Goal: Task Accomplishment & Management: Manage account settings

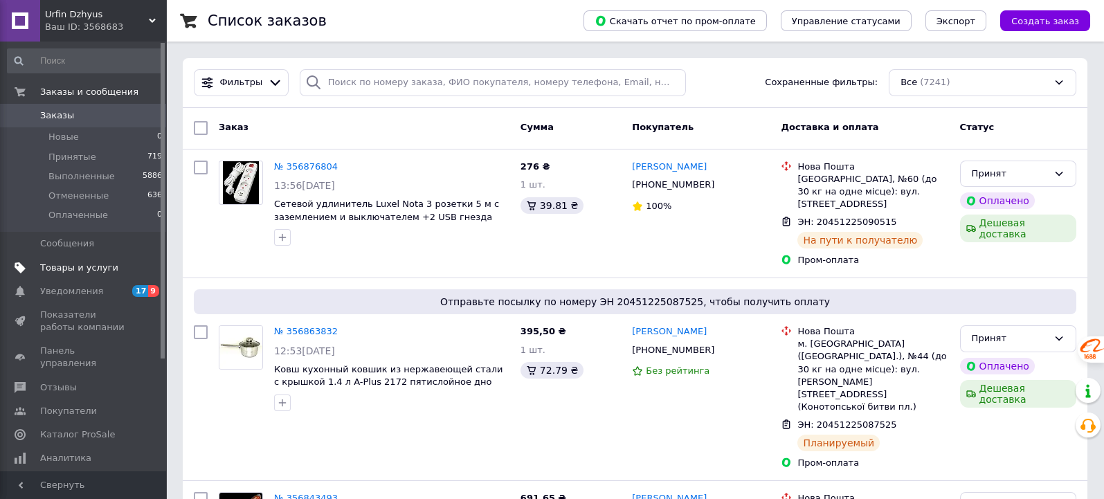
click at [60, 267] on span "Товары и услуги" at bounding box center [79, 268] width 78 height 12
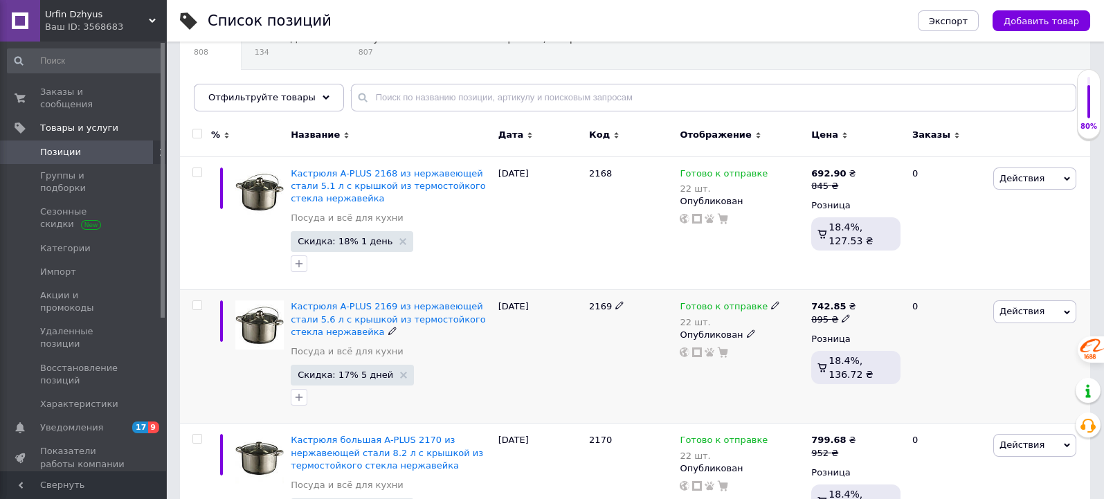
scroll to position [230, 0]
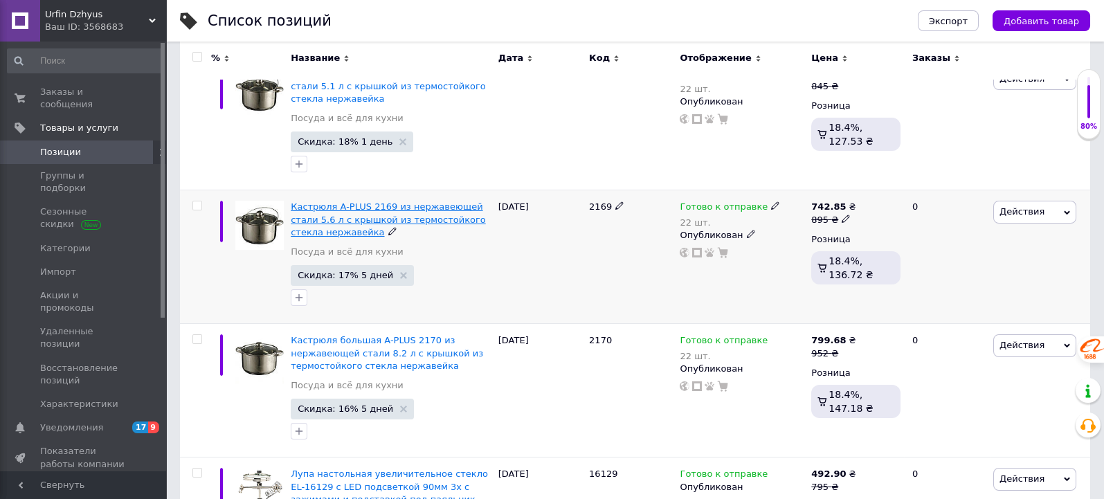
click at [336, 219] on span "Кастрюля A-PLUS 2169 из нержавеющей стали 5.6 л с крышкой из термостойкого стек…" at bounding box center [388, 218] width 195 height 35
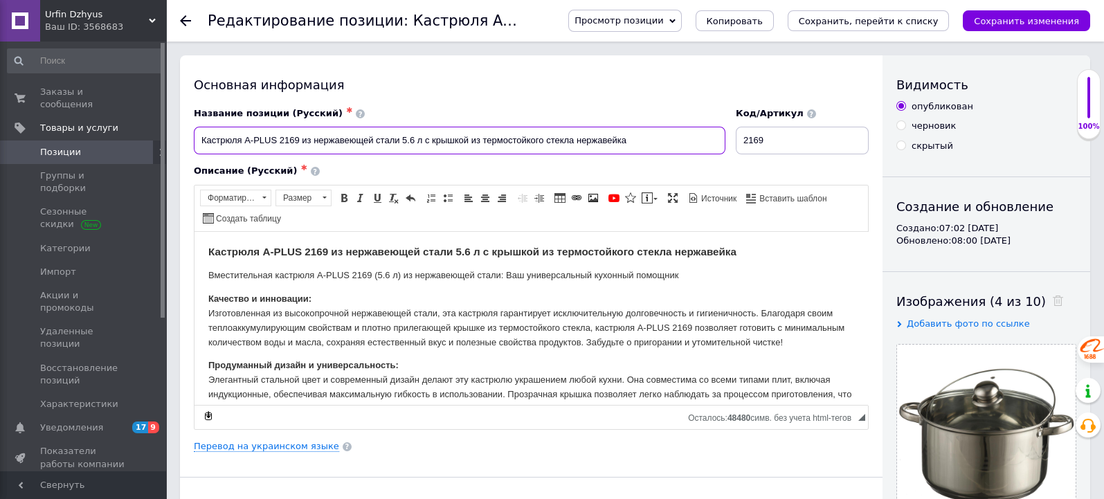
click at [413, 139] on input "Кастрюля A-PLUS 2169 из нержавеющей стали 5.6 л с крышкой из термостойкого стек…" at bounding box center [459, 141] width 531 height 28
type input "Кастрюля A-PLUS 2169 из нержавеющей стали 6.5 л с крышкой из термостойкого стек…"
click at [469, 248] on strong "Кастрюля A-PLUS 2169 из нержавеющей стали 5.6 л с крышкой из термостойкого стек…" at bounding box center [472, 251] width 528 height 12
click at [389, 273] on p "Вместительная кастрюля A-PLUS 2169 (5.6 л) из нержавеющей стали: Ваш универсаль…" at bounding box center [530, 275] width 645 height 15
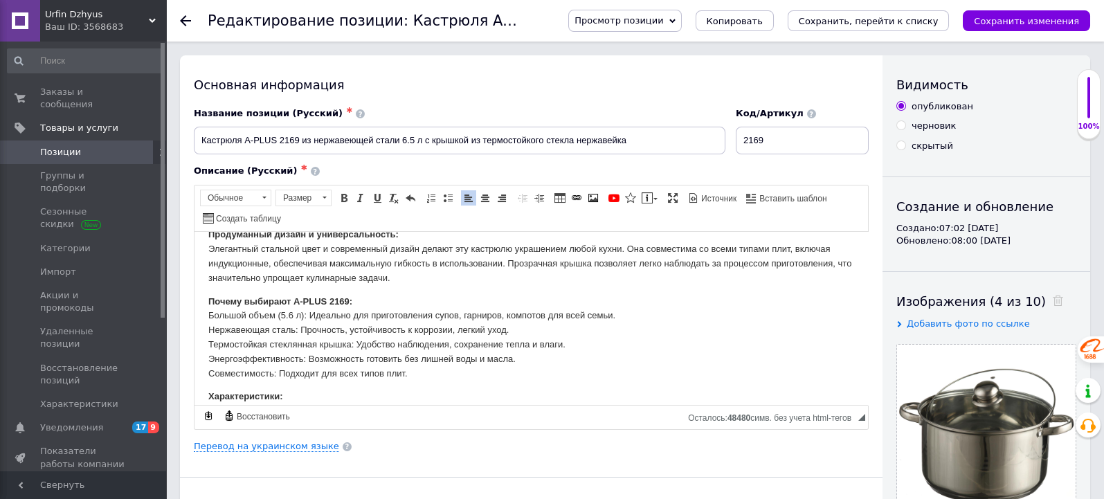
scroll to position [154, 0]
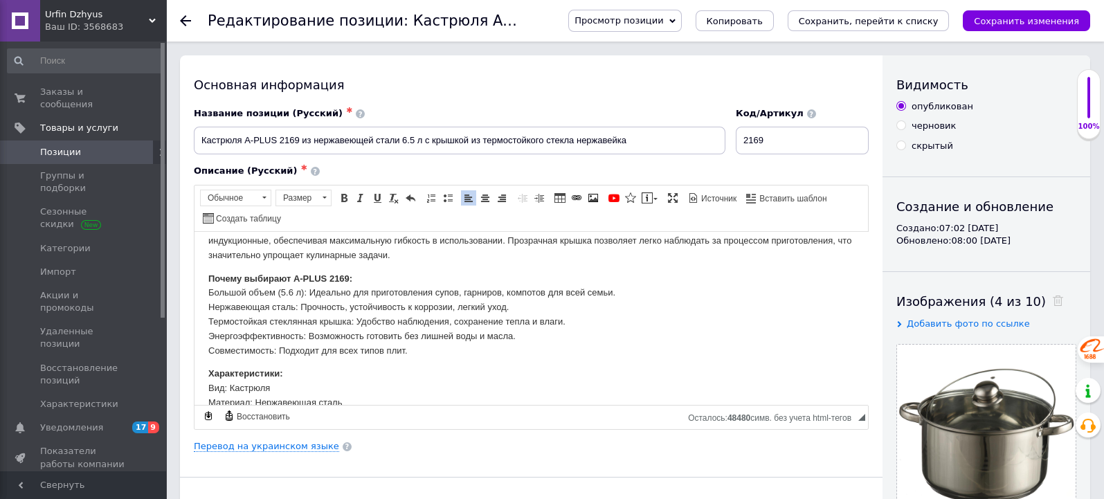
click at [299, 304] on p "Почему выбирают A-PLUS 2169: Большой объем (5.6 л): Идеально для приготовления …" at bounding box center [530, 314] width 645 height 86
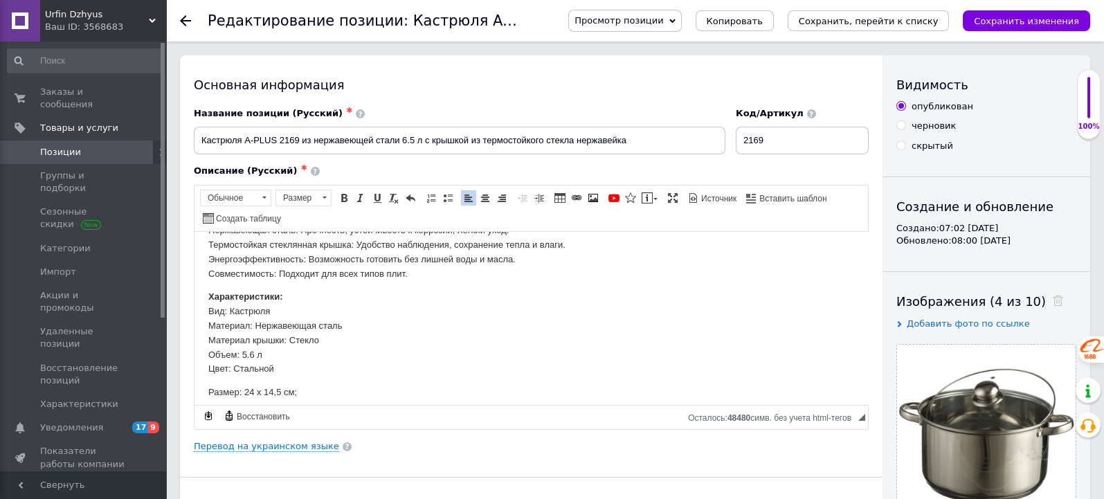
scroll to position [253, 0]
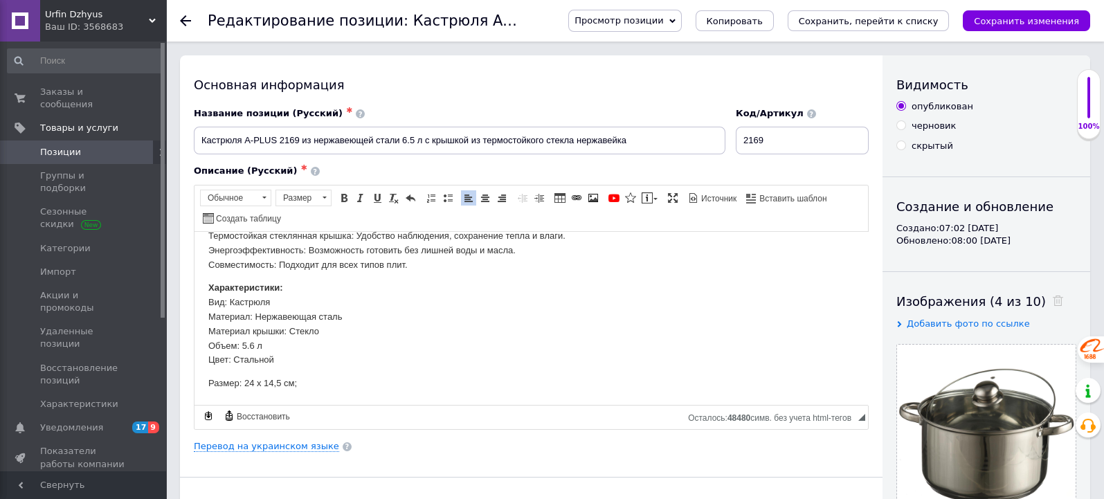
click at [260, 343] on p "Характеристики: Вид: [PERSON_NAME]: Нержавеющая сталь Материал крышки: Стекло О…" at bounding box center [530, 323] width 645 height 86
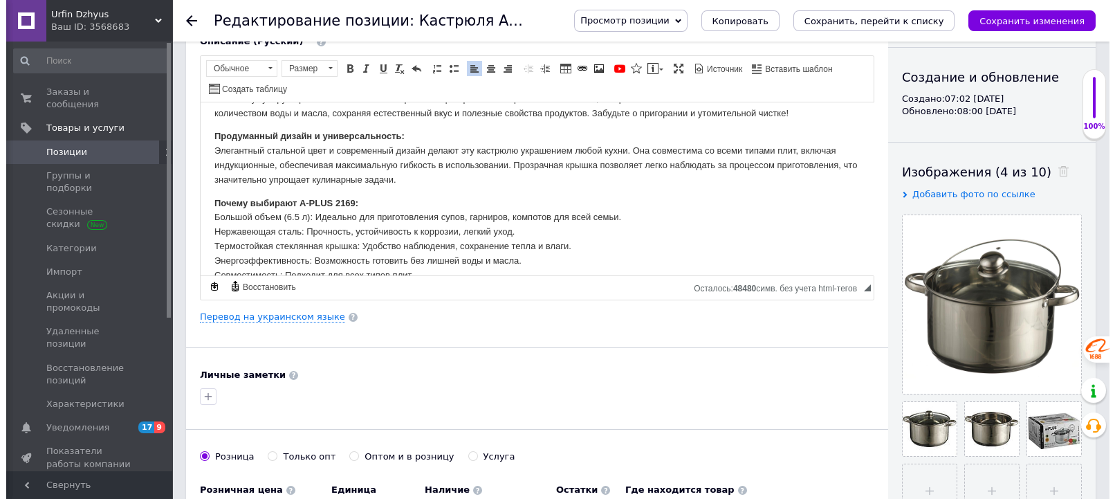
scroll to position [154, 0]
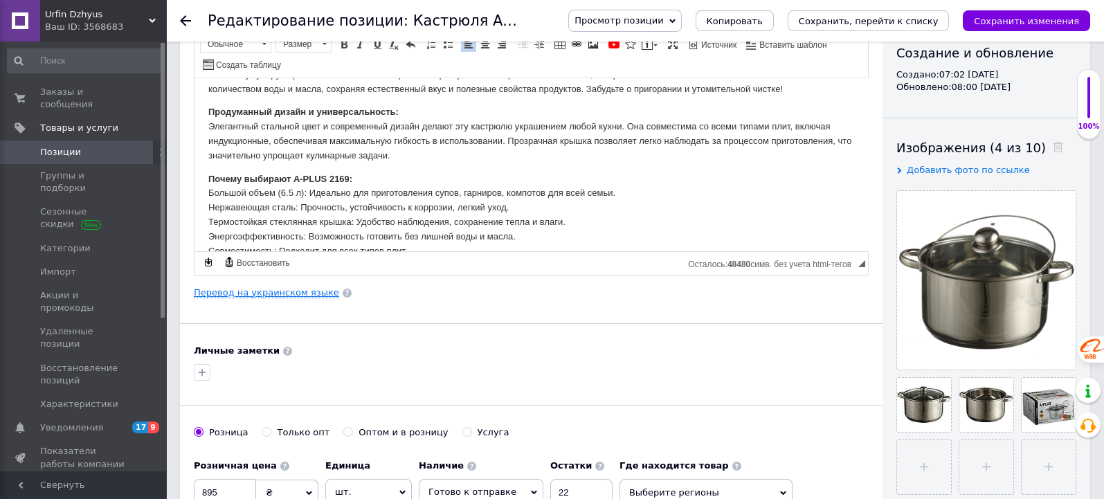
click at [259, 291] on link "Перевод на украинском языке" at bounding box center [266, 292] width 145 height 11
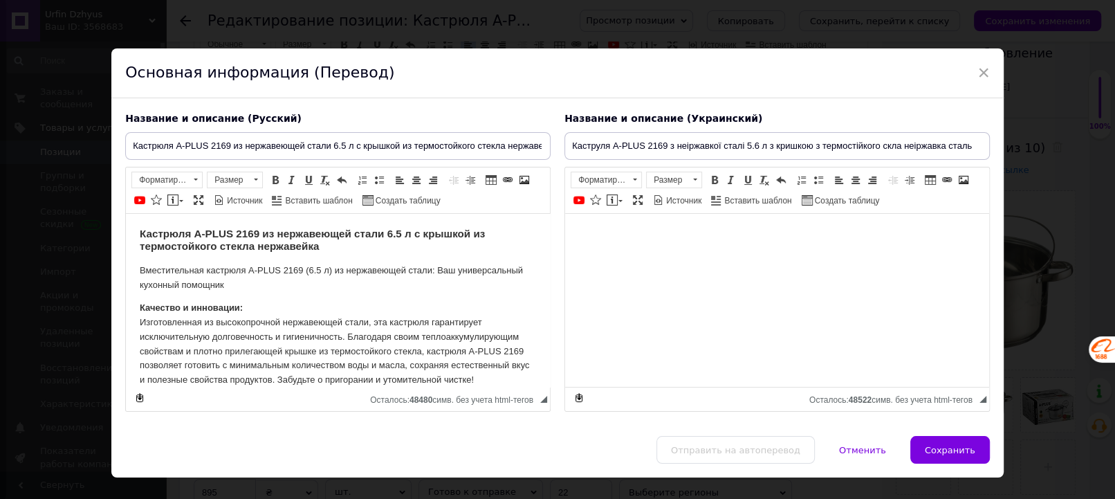
scroll to position [0, 0]
click at [756, 143] on input "Каструля A-PLUS 2169 з неіржавкої сталі 5.6 л з кришкою з термостійкого скла не…" at bounding box center [777, 146] width 425 height 28
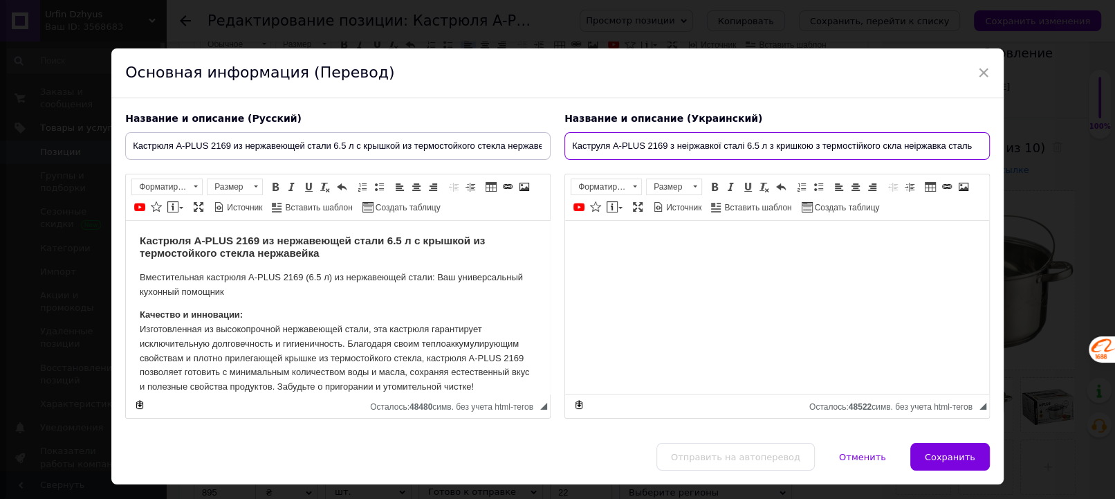
type input "Каструля A-PLUS 2169 з неіржавкої сталі 6.5 л з кришкою з термостійкого скла не…"
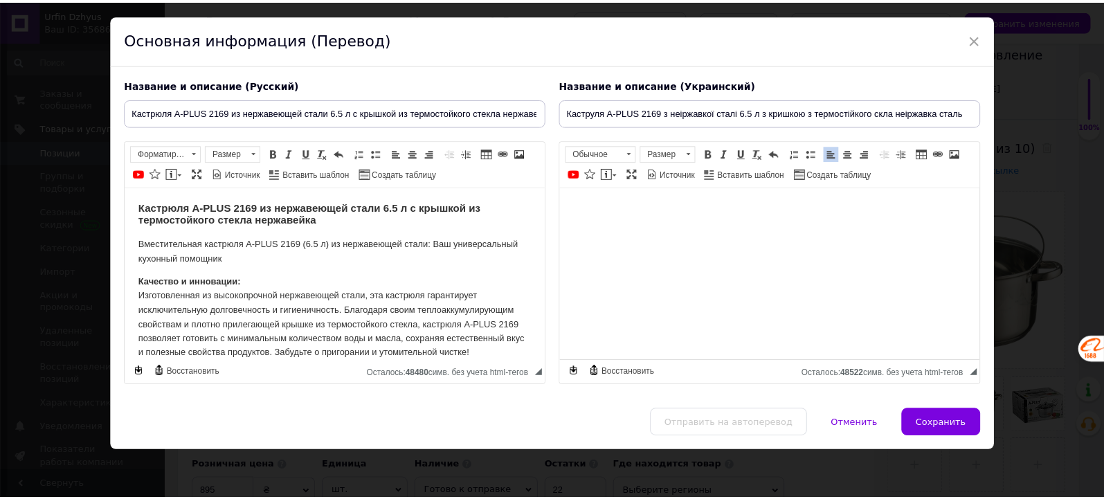
scroll to position [52, 0]
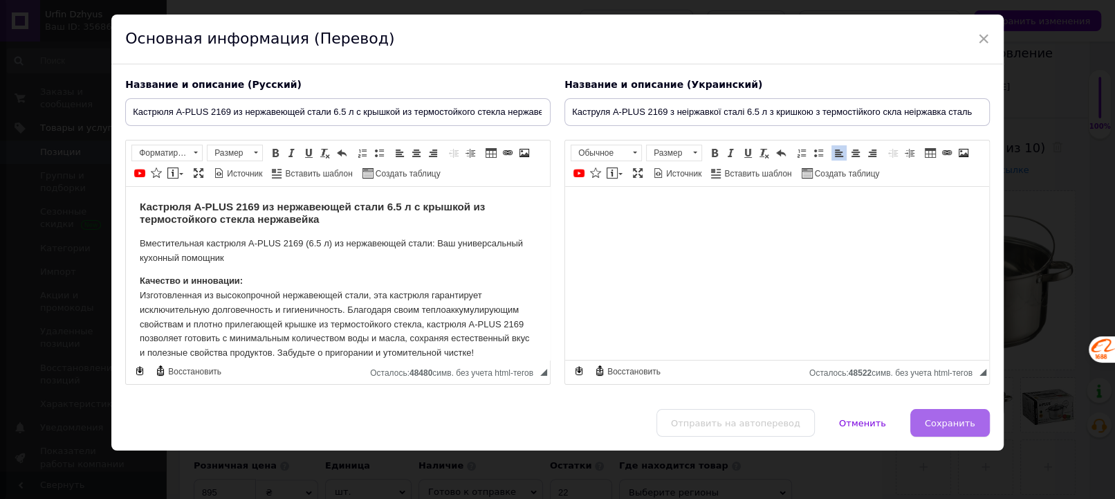
click at [950, 427] on span "Сохранить" at bounding box center [950, 423] width 51 height 10
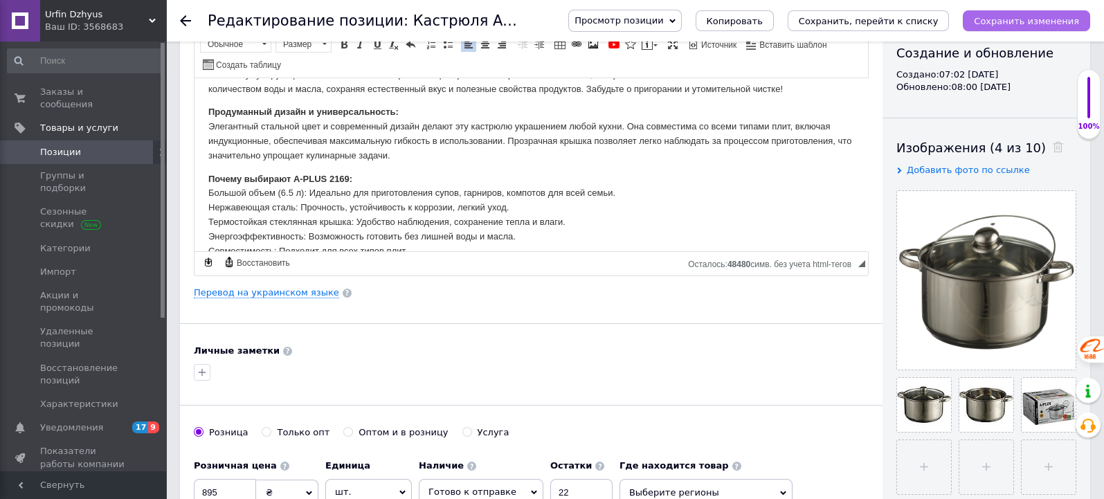
click at [1013, 16] on icon "Сохранить изменения" at bounding box center [1025, 21] width 105 height 10
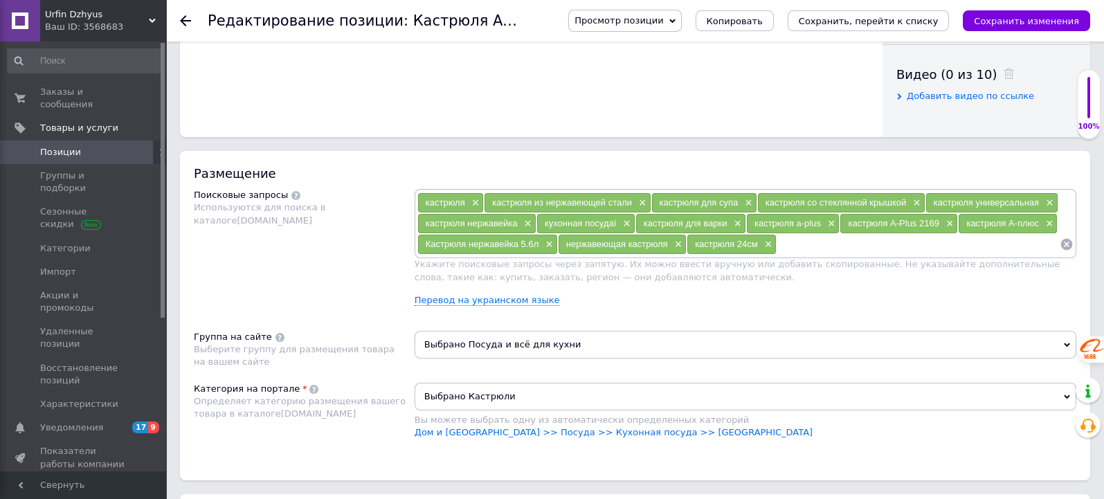
scroll to position [692, 0]
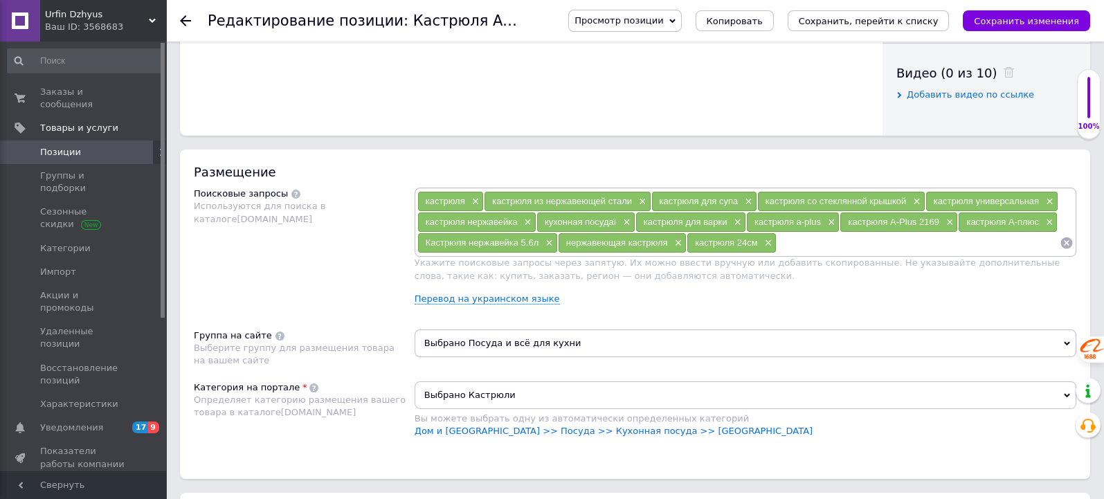
click at [480, 239] on span "Кастрюля нержавейка 5.6л" at bounding box center [481, 242] width 113 height 10
click at [479, 237] on span "Кастрюля нержавейка 5.6л" at bounding box center [481, 242] width 113 height 10
click at [462, 295] on link "Перевод на украинском языке" at bounding box center [486, 298] width 145 height 11
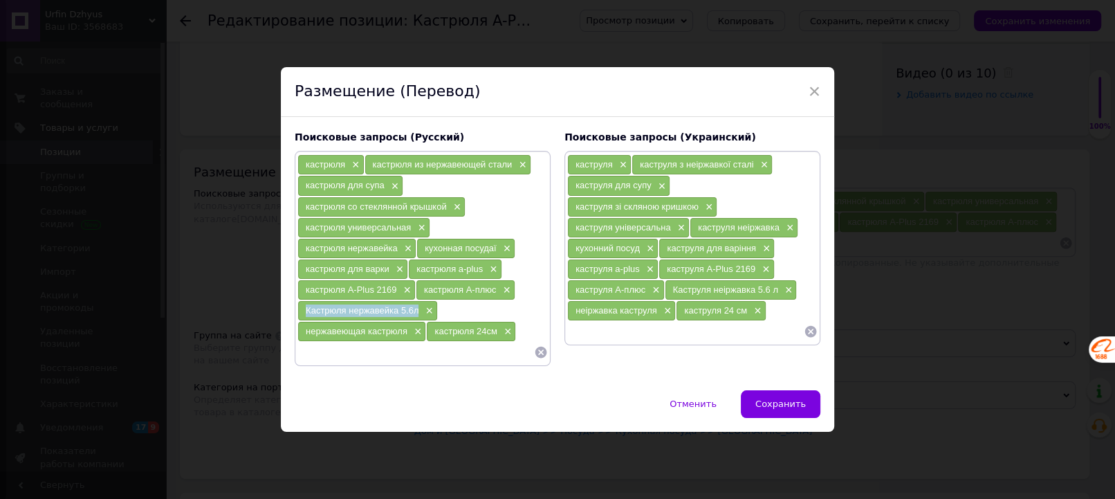
drag, startPoint x: 298, startPoint y: 305, endPoint x: 409, endPoint y: 312, distance: 110.9
click at [418, 306] on div "Кастрюля нержавейка 5.6л ×" at bounding box center [367, 310] width 139 height 19
copy span "Кастрюля нержавейка 5.6л"
click at [313, 350] on input at bounding box center [415, 352] width 237 height 21
paste input "Кастрюля нержавейка 5.6л"
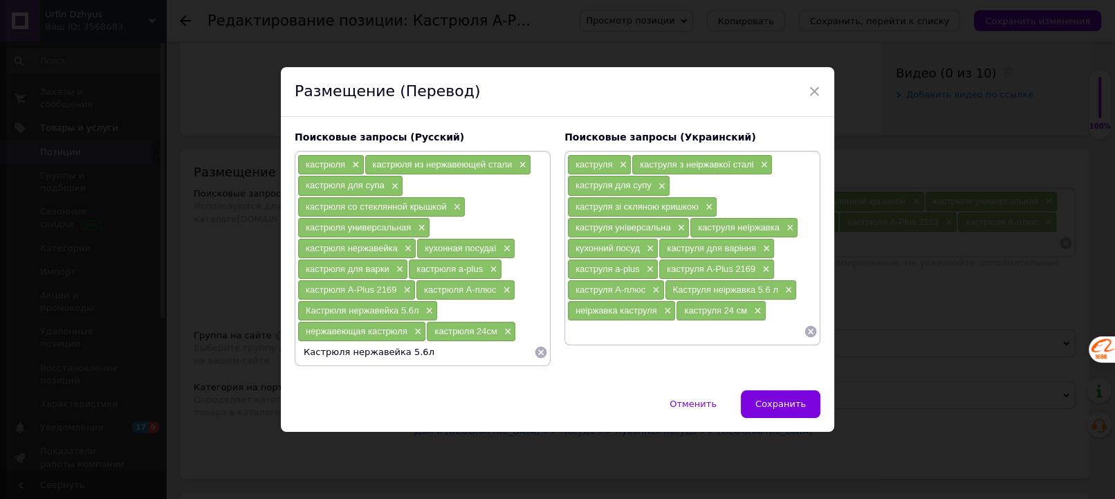
click at [403, 348] on input "Кастрюля нержавейка 5.6л" at bounding box center [415, 352] width 237 height 21
click at [406, 351] on input "Кастрюля нержавейка 5.6л" at bounding box center [415, 352] width 237 height 21
type input "Кастрюля нержавейка 6.5 л"
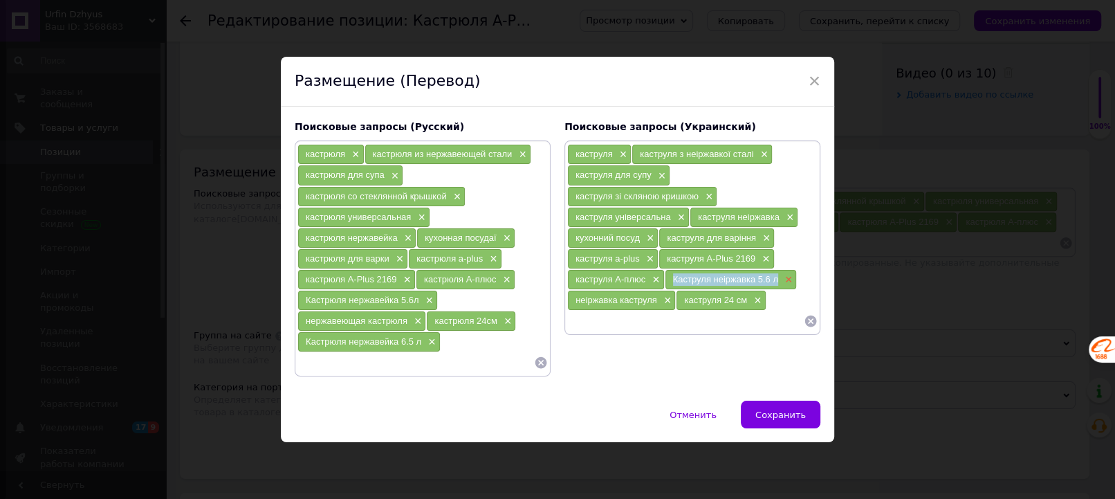
drag, startPoint x: 665, startPoint y: 276, endPoint x: 778, endPoint y: 275, distance: 113.5
click at [778, 275] on div "Каструля неіржавка 5.6 л ×" at bounding box center [731, 279] width 131 height 19
copy span "Каструля неіржавка 5.6 л"
click at [584, 322] on input at bounding box center [685, 321] width 237 height 21
paste input "Каструля неіржавка 5.6 л"
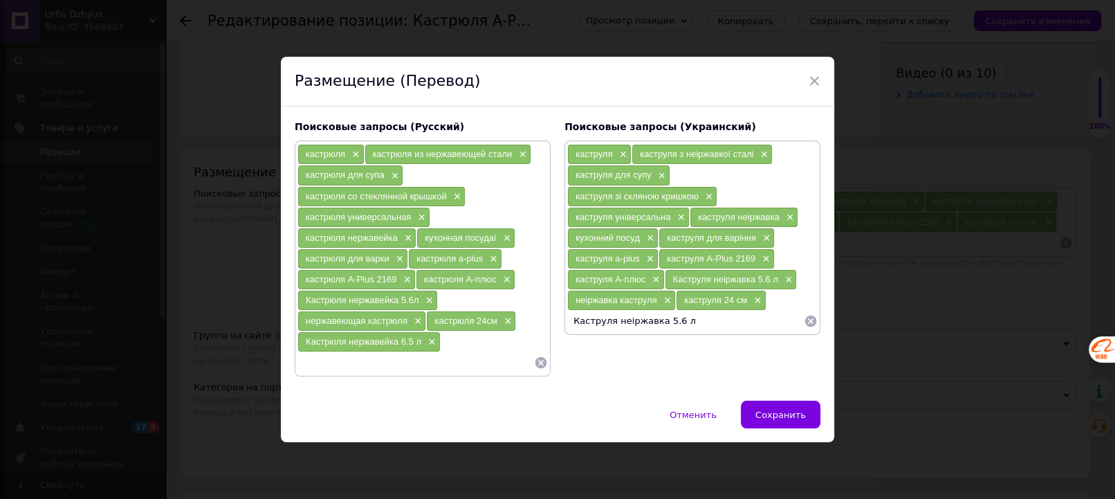
click at [667, 318] on input "Каструля неіржавка 5.6 л" at bounding box center [685, 321] width 237 height 21
type input "Каструля неіржавка 6.5 л"
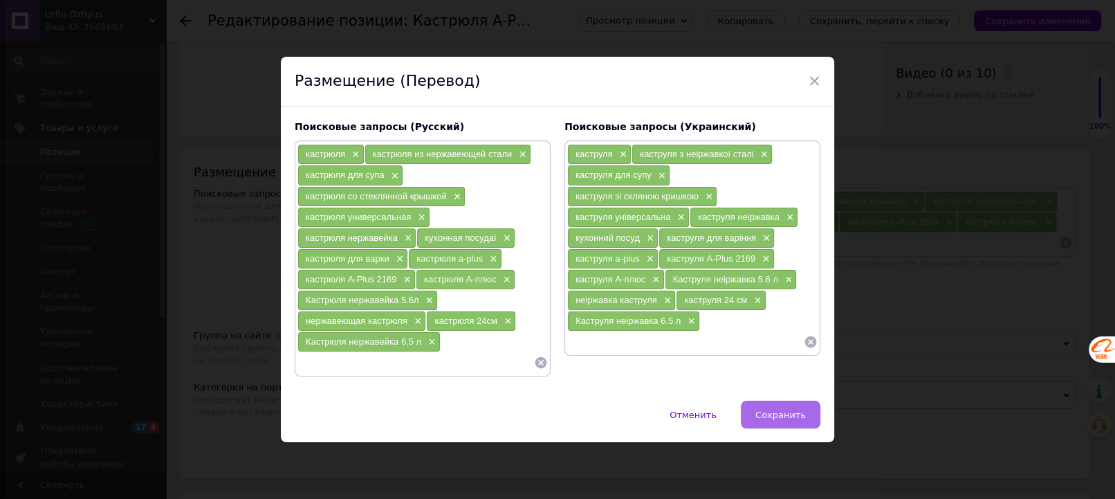
click at [773, 418] on button "Сохранить" at bounding box center [781, 415] width 80 height 28
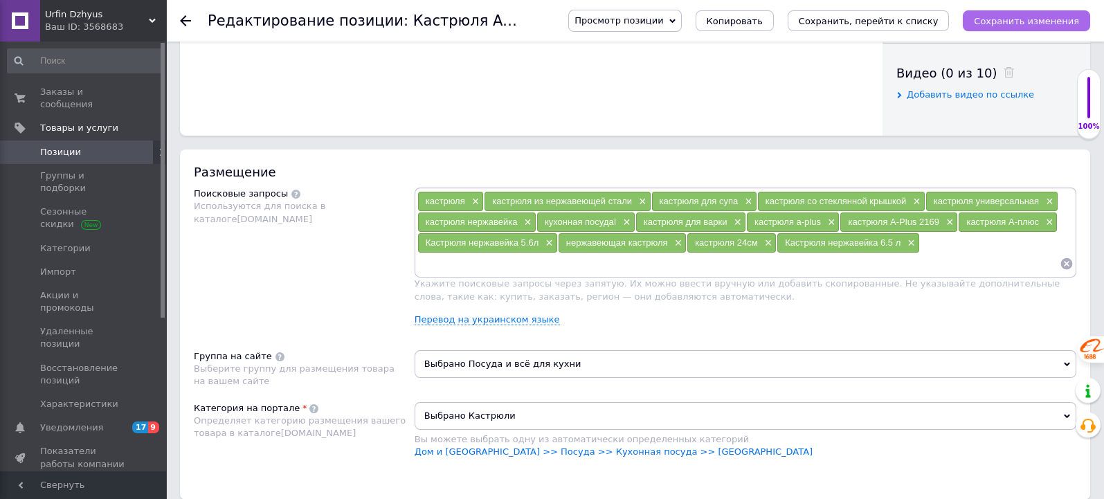
click at [1025, 16] on icon "Сохранить изменения" at bounding box center [1025, 21] width 105 height 10
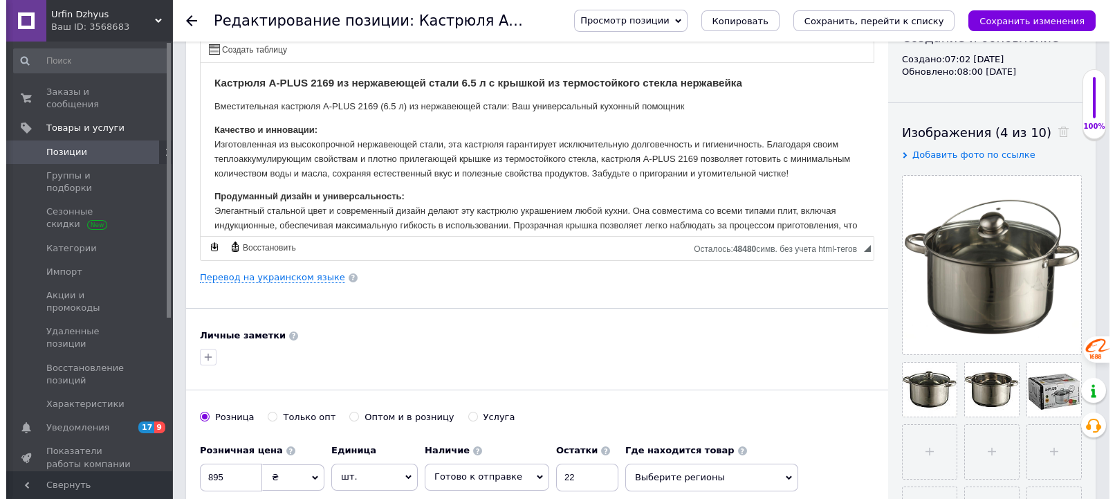
scroll to position [307, 0]
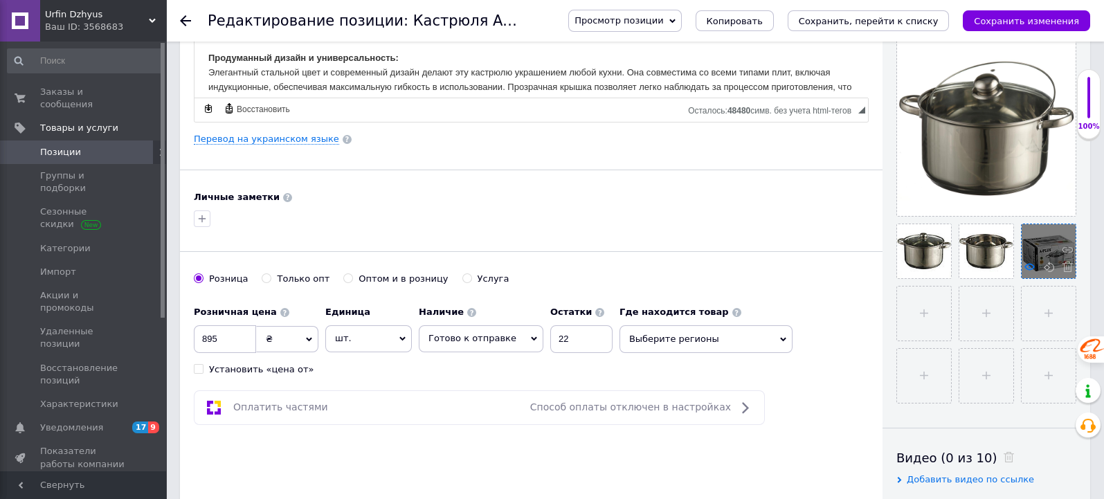
click at [1027, 264] on icon at bounding box center [1029, 267] width 10 height 10
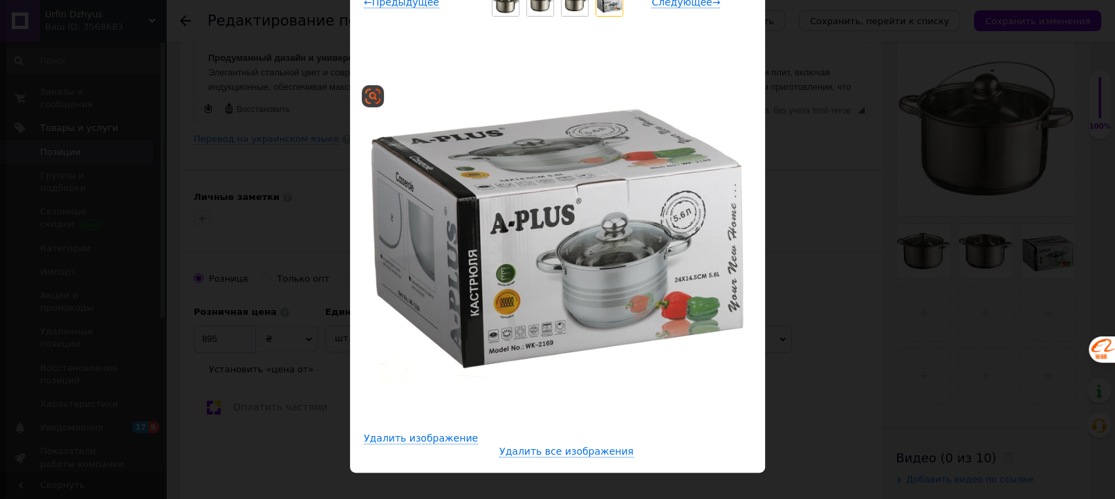
scroll to position [145, 0]
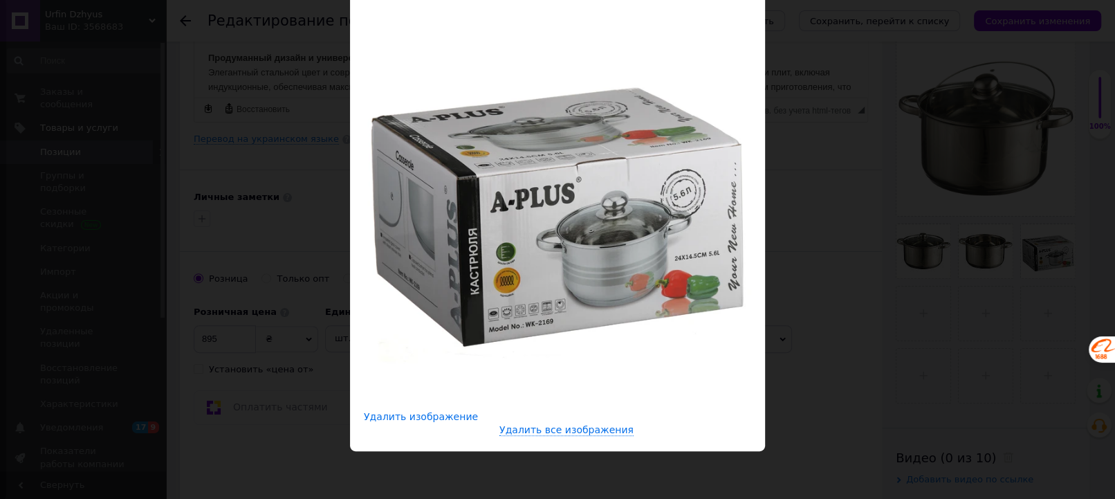
click at [434, 421] on span "Удалить изображение" at bounding box center [421, 417] width 114 height 12
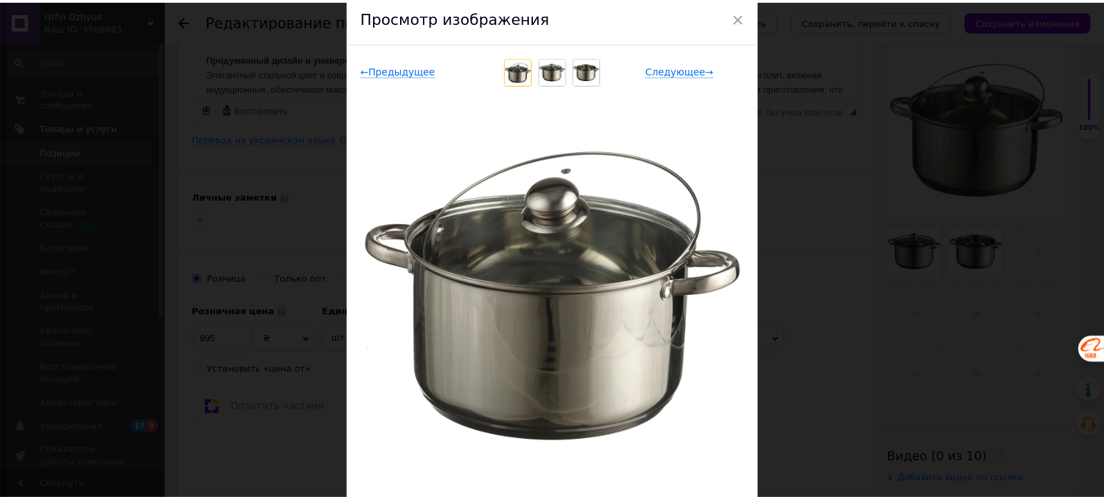
scroll to position [0, 0]
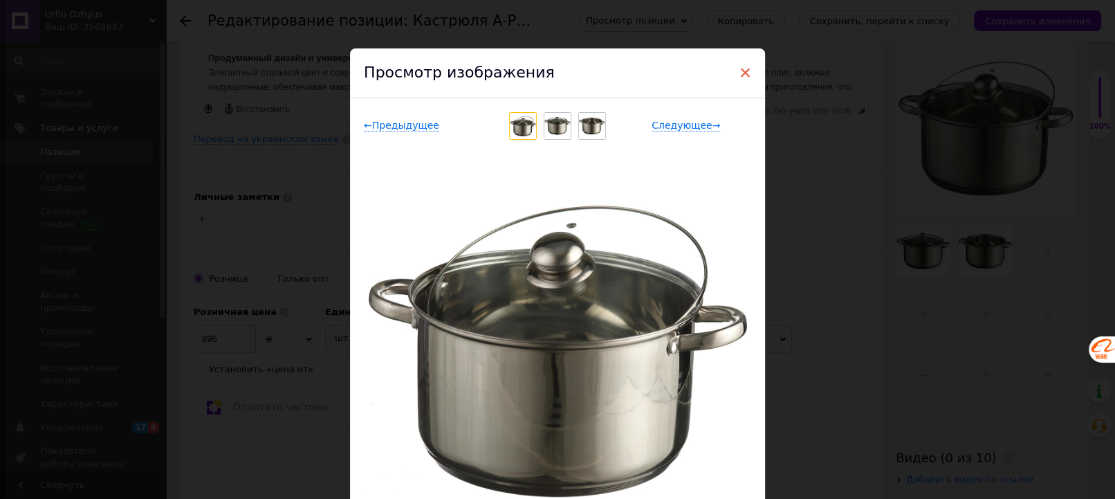
drag, startPoint x: 744, startPoint y: 71, endPoint x: 549, endPoint y: 148, distance: 209.3
click at [744, 71] on span "×" at bounding box center [745, 73] width 12 height 24
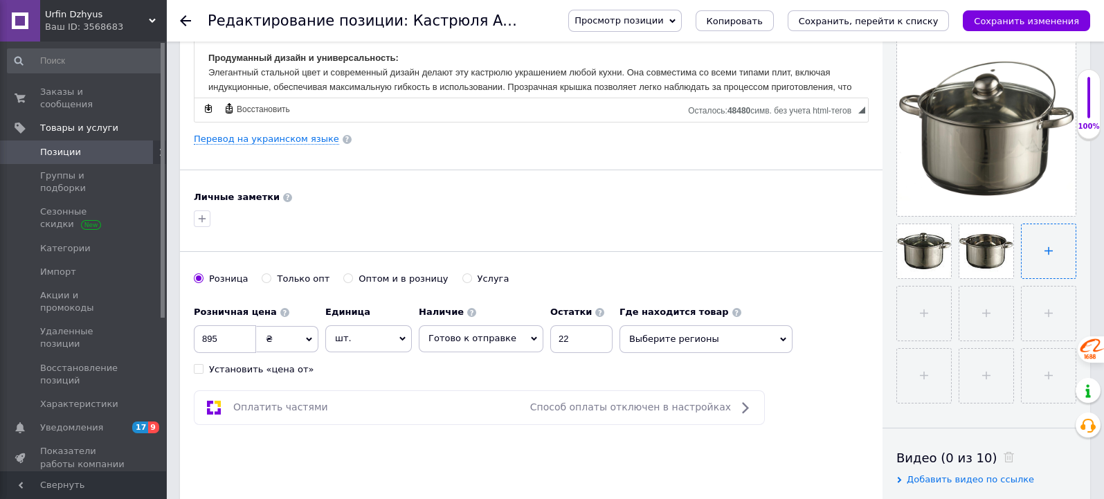
click at [1036, 244] on input "file" at bounding box center [1048, 251] width 54 height 54
type input "C:\fakepath\235306078[1].jpg"
click at [1042, 250] on input "file" at bounding box center [1048, 251] width 54 height 54
type input "C:\fakepath\235306078[1].jpg"
click at [898, 22] on icon "Сохранить, перейти к списку" at bounding box center [868, 21] width 140 height 10
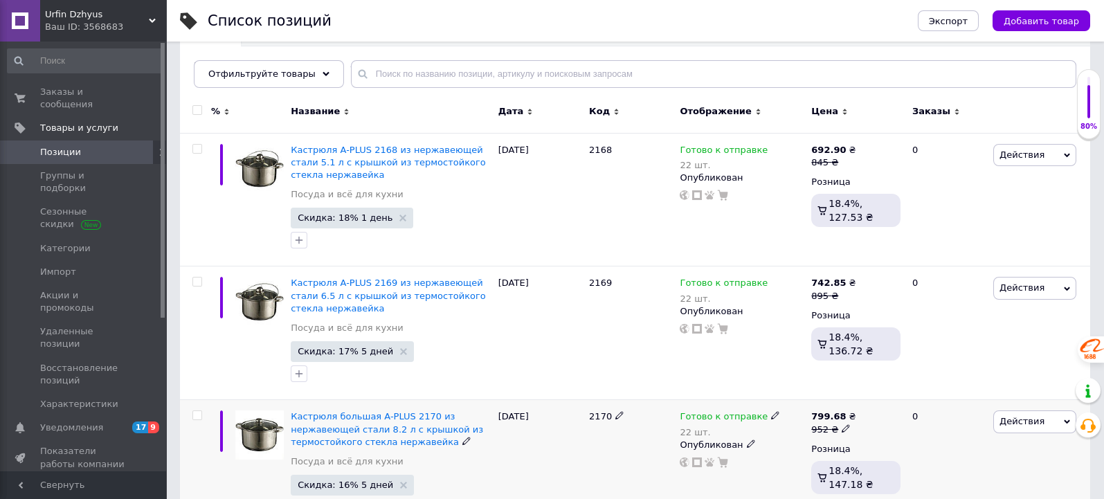
scroll to position [230, 0]
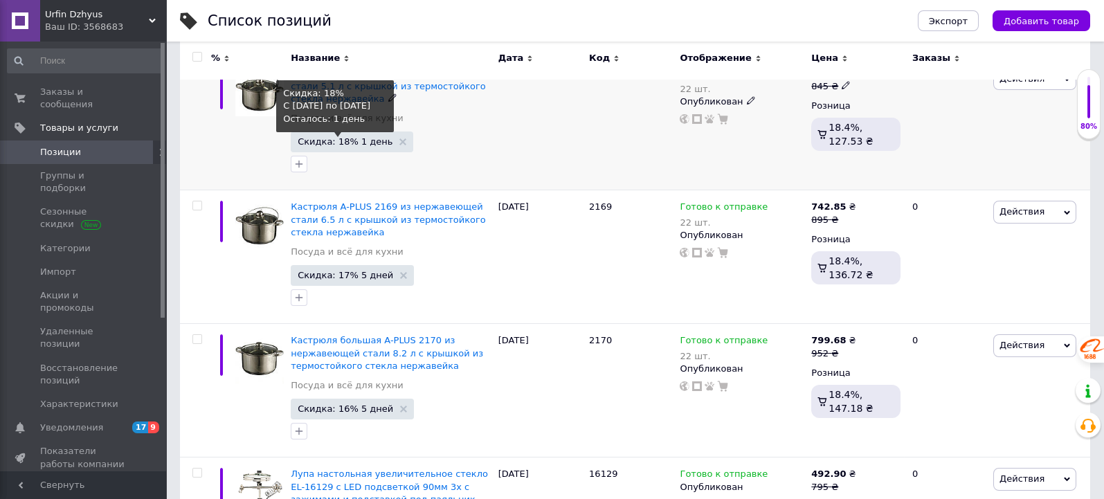
click at [352, 134] on span "Скидка: 18% 1 день Скидка: 18% C [DATE] по [DATE] Осталось: 1 день" at bounding box center [352, 141] width 122 height 21
click at [322, 137] on span "Скидка: 18% 1 день" at bounding box center [344, 141] width 95 height 9
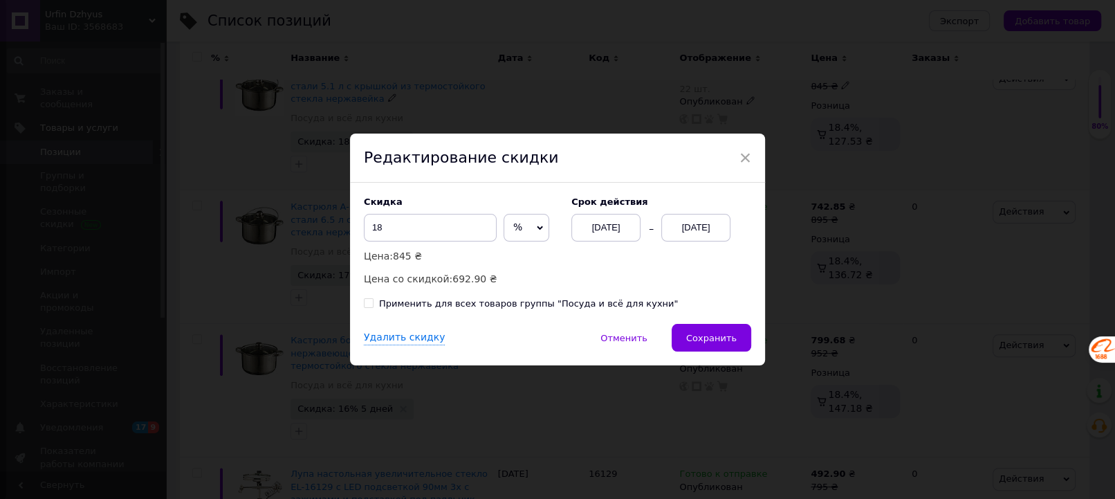
click at [674, 229] on div "[DATE]" at bounding box center [695, 228] width 69 height 28
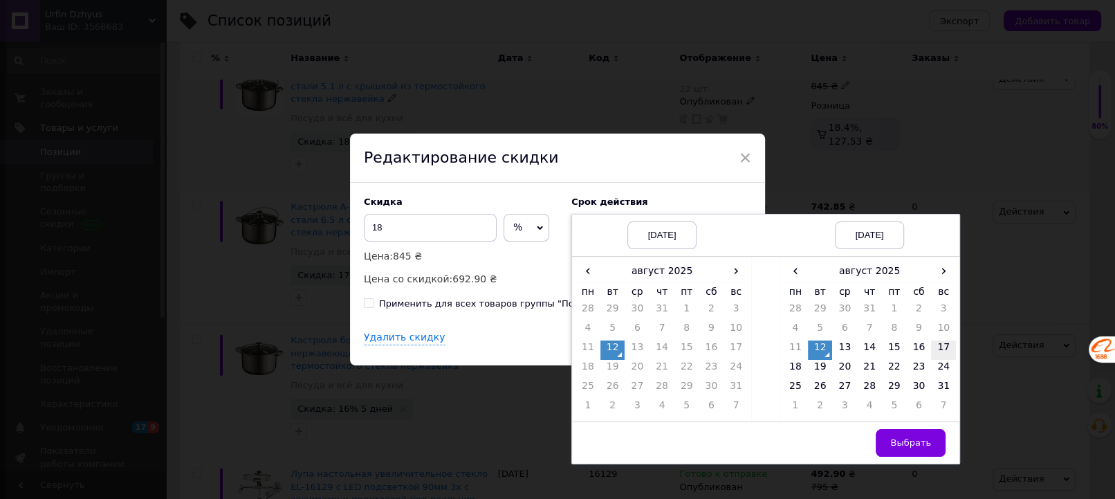
click at [946, 346] on td "17" at bounding box center [943, 349] width 25 height 19
click at [923, 441] on span "Выбрать" at bounding box center [910, 442] width 41 height 10
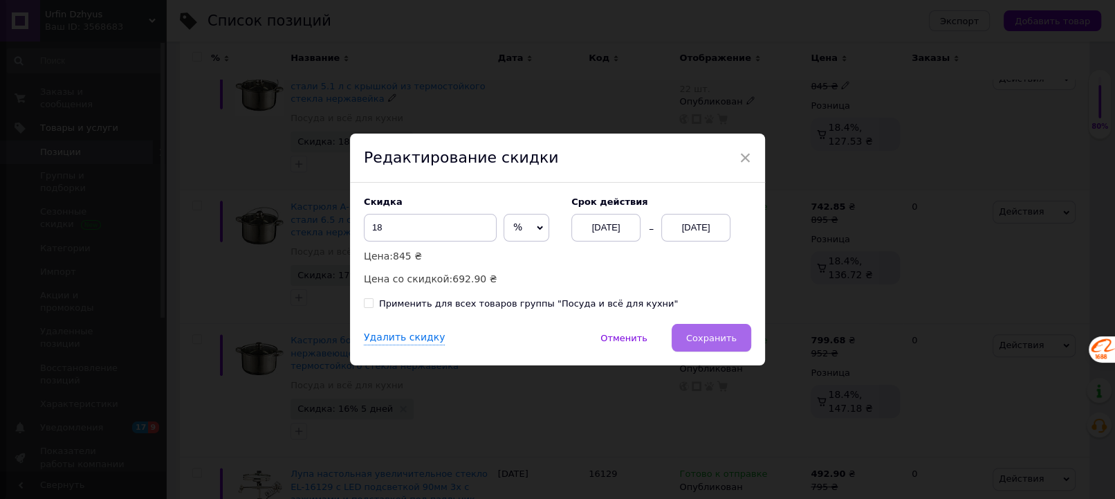
click at [723, 340] on span "Сохранить" at bounding box center [711, 338] width 51 height 10
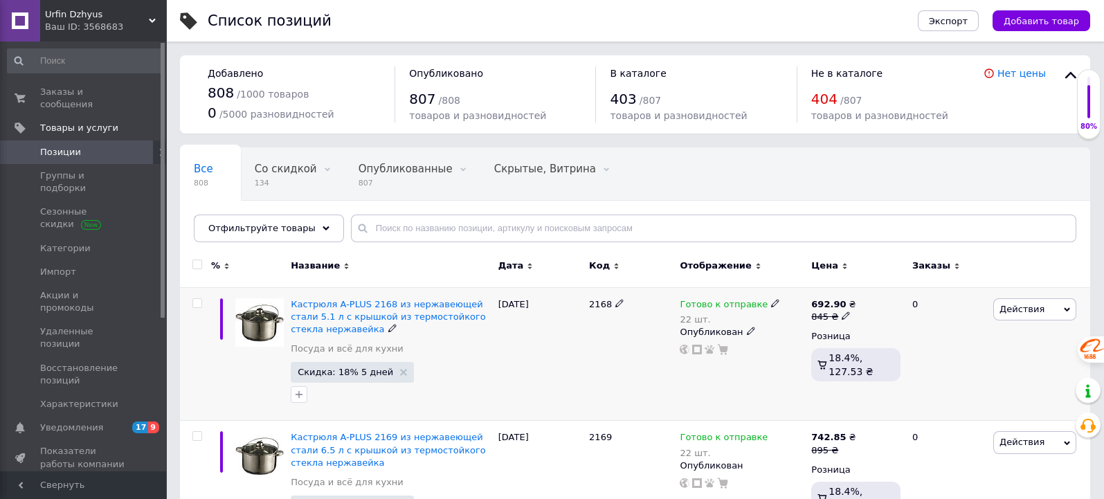
scroll to position [154, 0]
